Goal: Find specific page/section: Find specific page/section

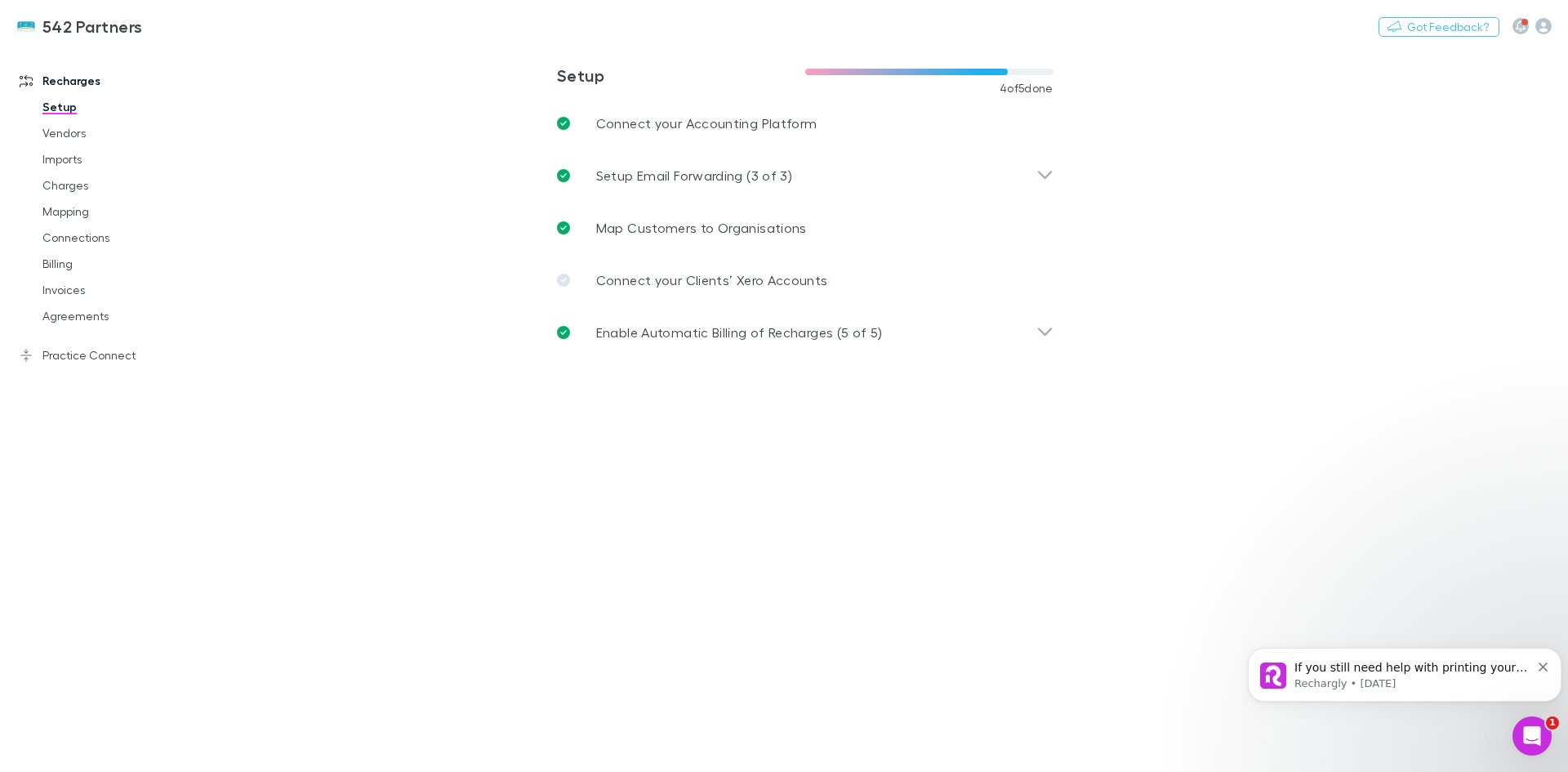
click at [72, 307] on link "Agreements" at bounding box center [123, 316] width 194 height 26
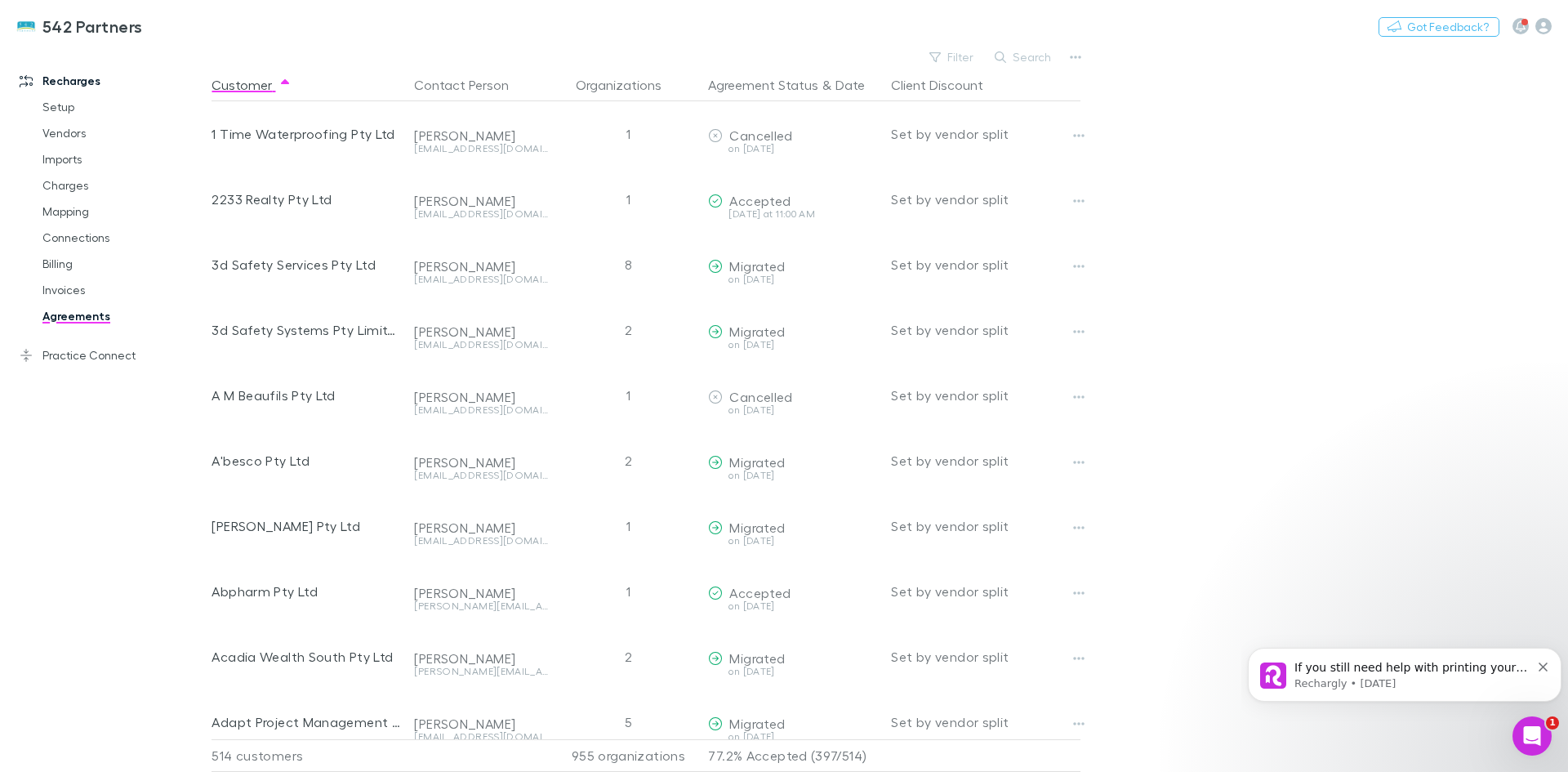
click at [1016, 57] on button "Search" at bounding box center [1023, 57] width 75 height 19
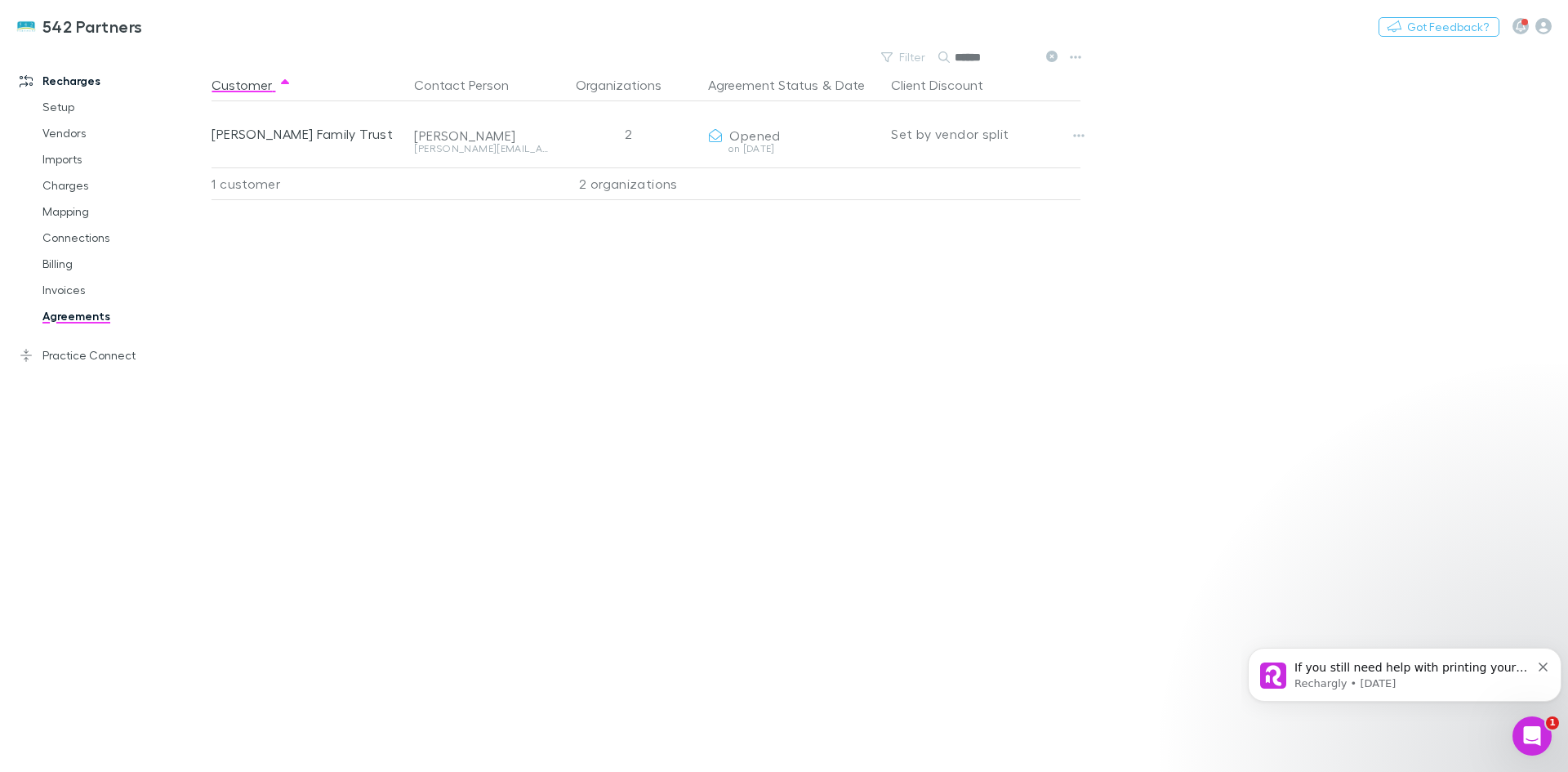
type input "******"
click at [0, 0] on button "Copy link" at bounding box center [0, 0] width 0 height 0
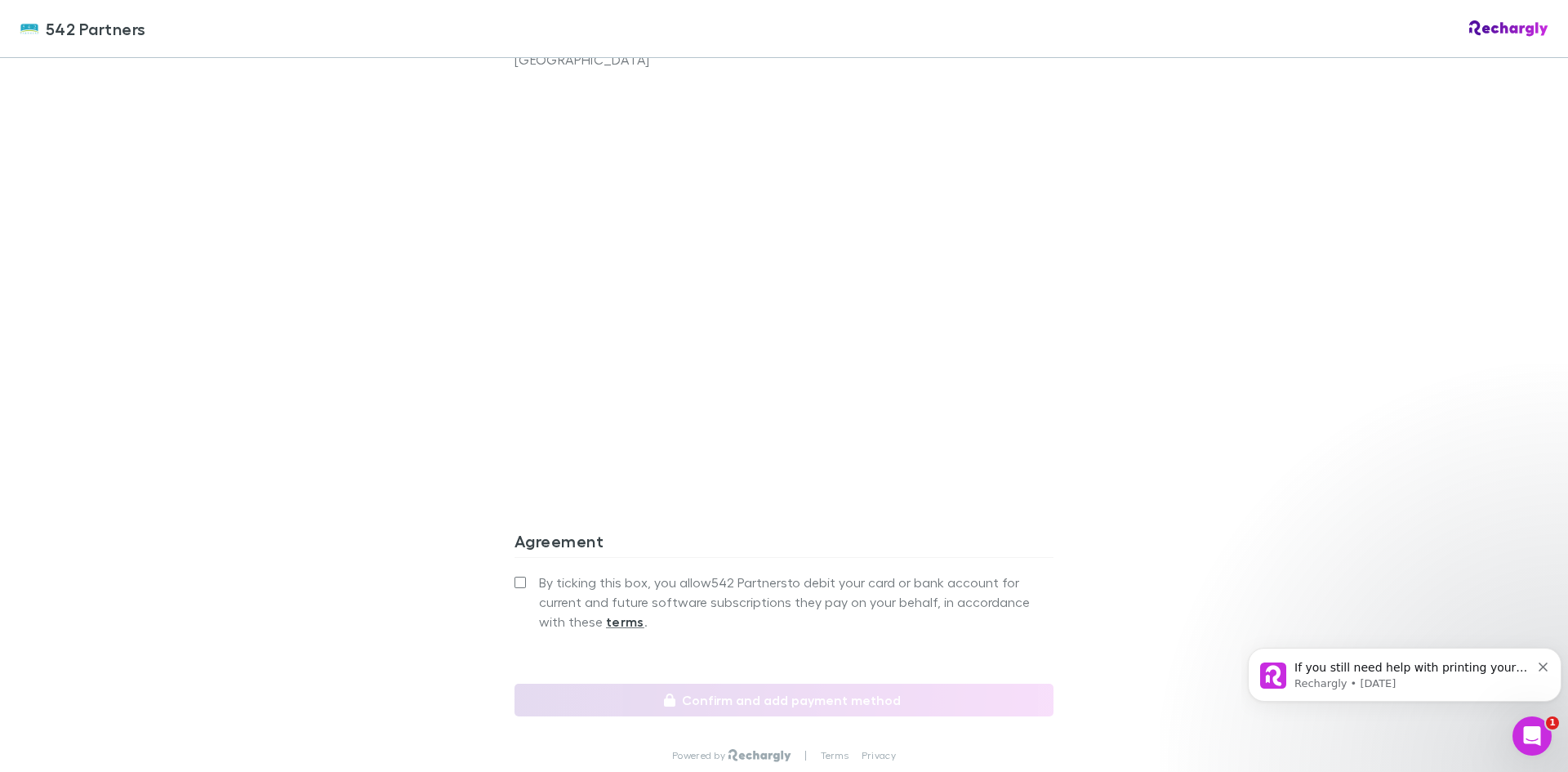
scroll to position [1307, 0]
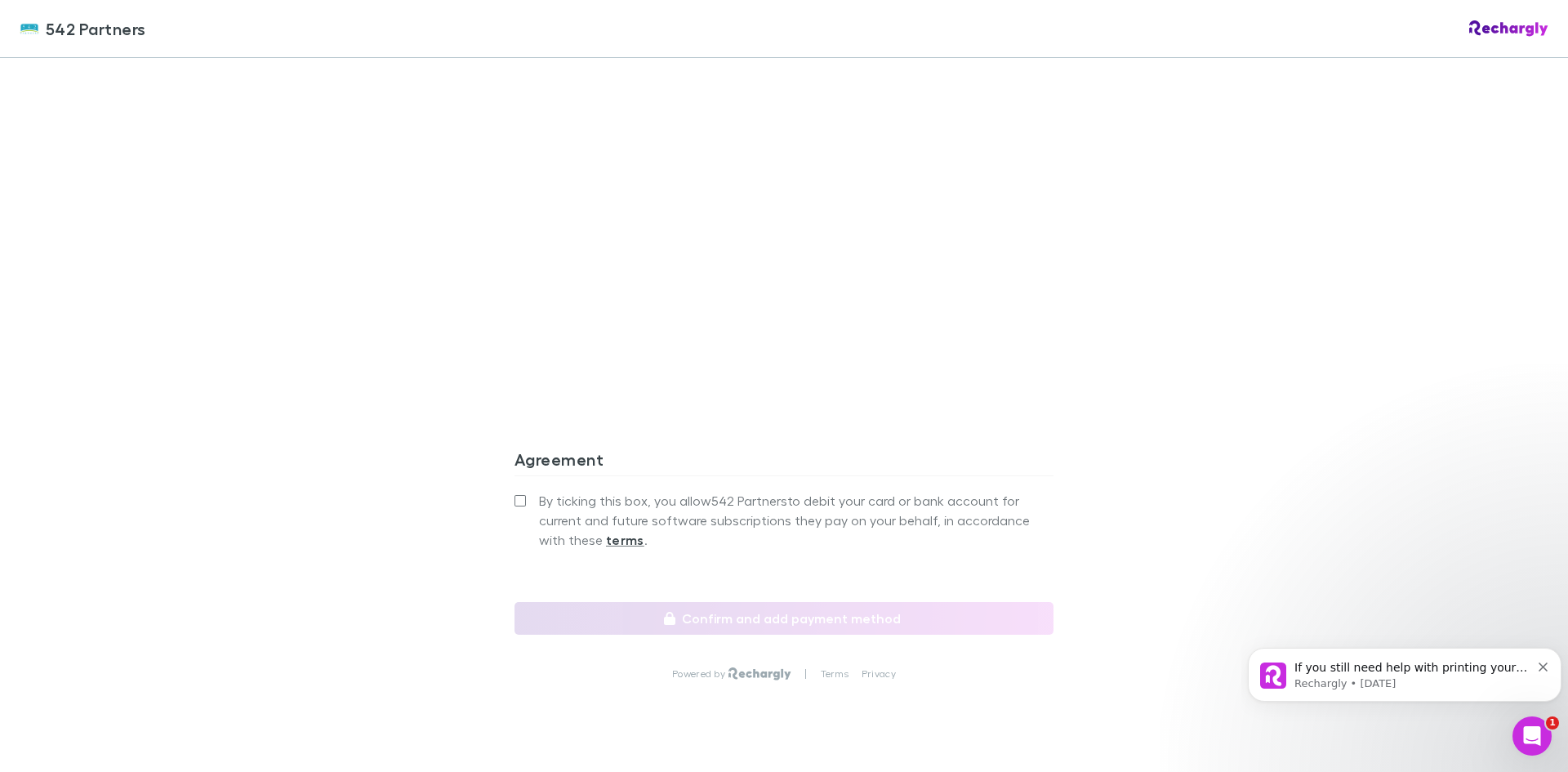
click at [471, 656] on div "542 Partners 542 Partners Software subscriptions agreement 542 Partners has par…" at bounding box center [784, 386] width 1568 height 772
